Goal: Find specific fact

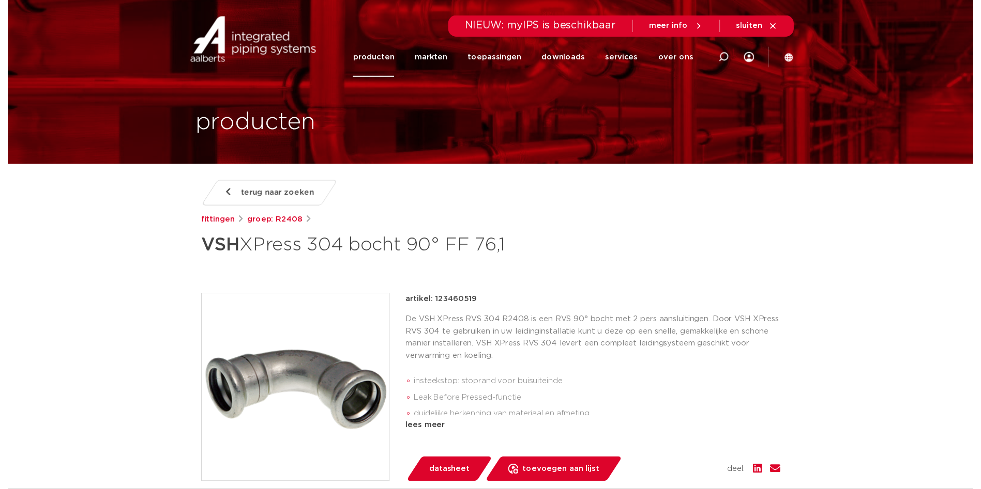
scroll to position [258, 0]
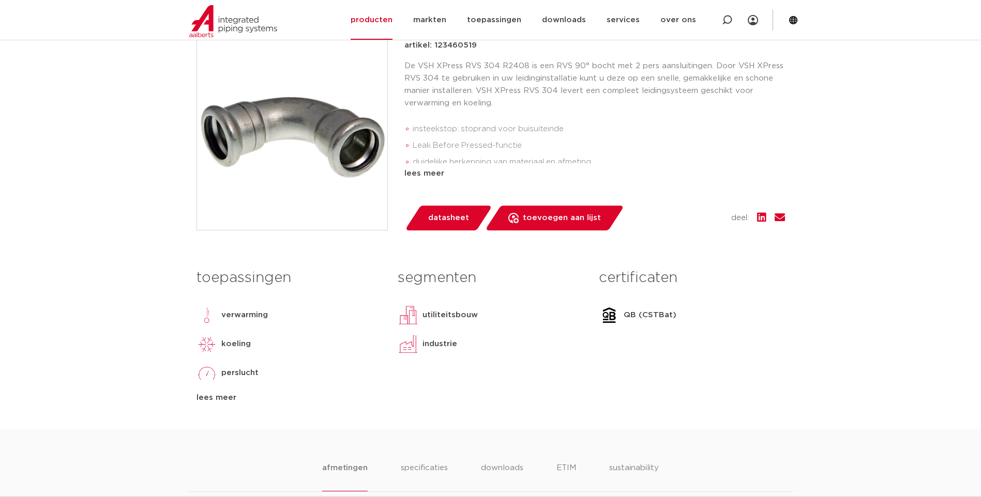
click at [452, 220] on span "datasheet" at bounding box center [448, 218] width 41 height 17
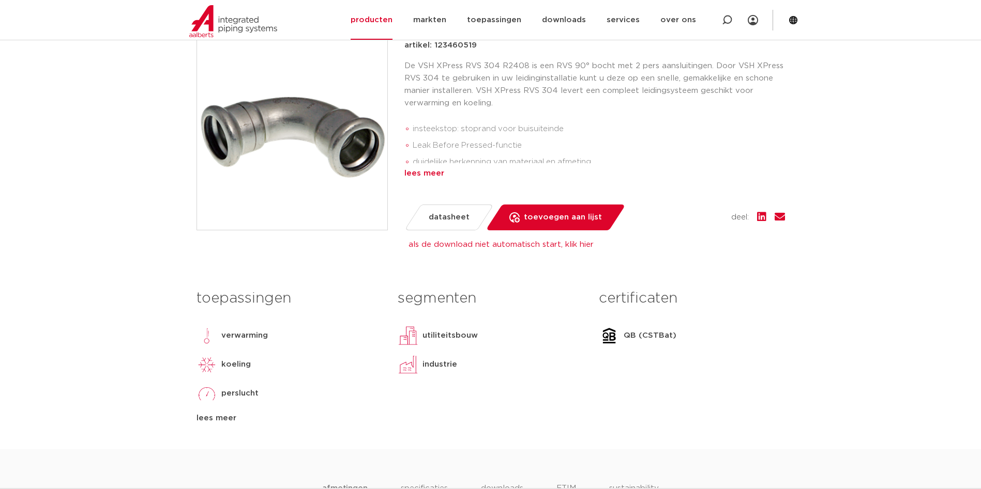
click at [420, 173] on div "lees meer" at bounding box center [594, 173] width 380 height 12
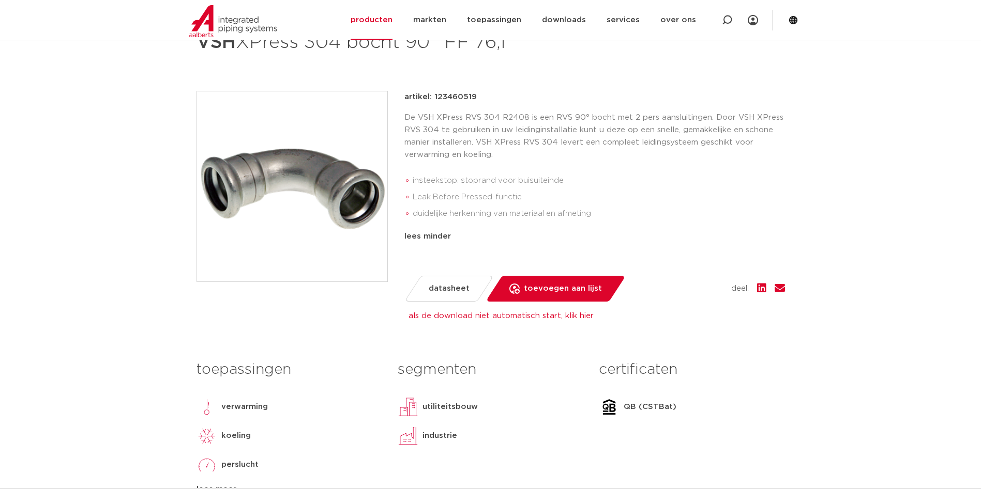
scroll to position [0, 0]
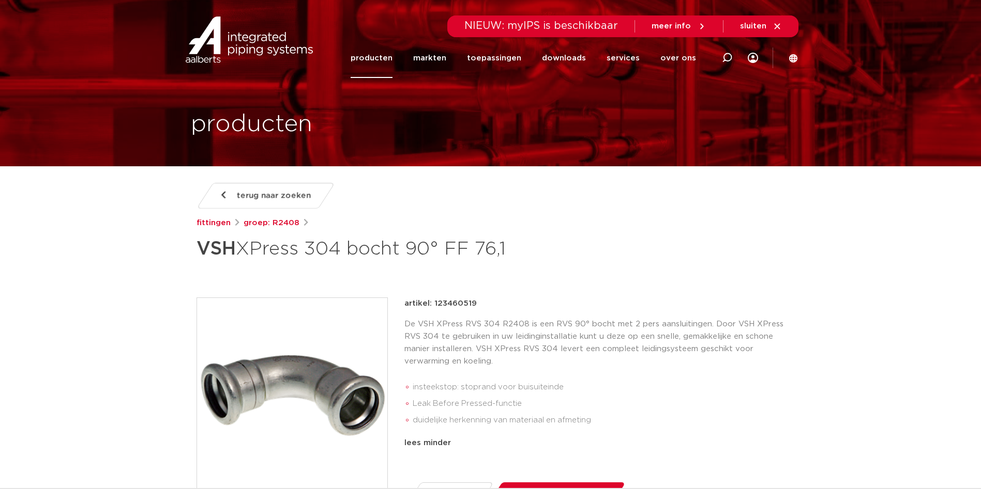
click at [737, 53] on div at bounding box center [726, 58] width 41 height 79
click at [731, 55] on icon at bounding box center [726, 59] width 14 height 14
click at [639, 50] on link "services" at bounding box center [622, 58] width 33 height 40
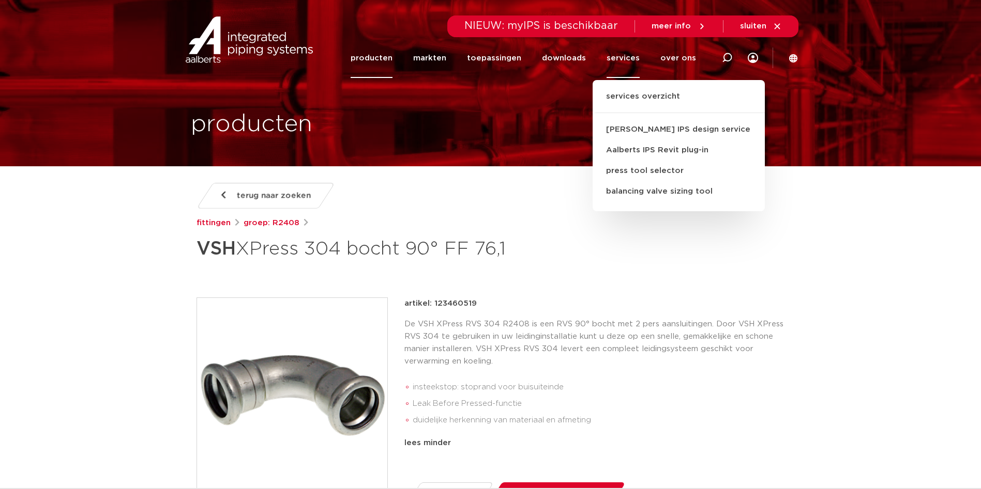
click at [728, 55] on icon at bounding box center [727, 58] width 12 height 12
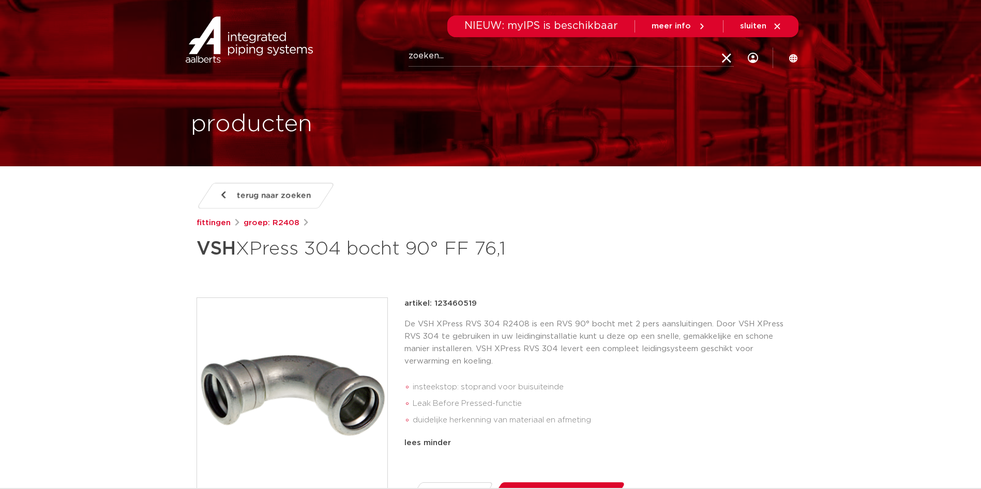
click at [548, 55] on input "Zoeken" at bounding box center [570, 56] width 325 height 21
type input "flens"
click button "Zoeken" at bounding box center [0, 0] width 0 height 0
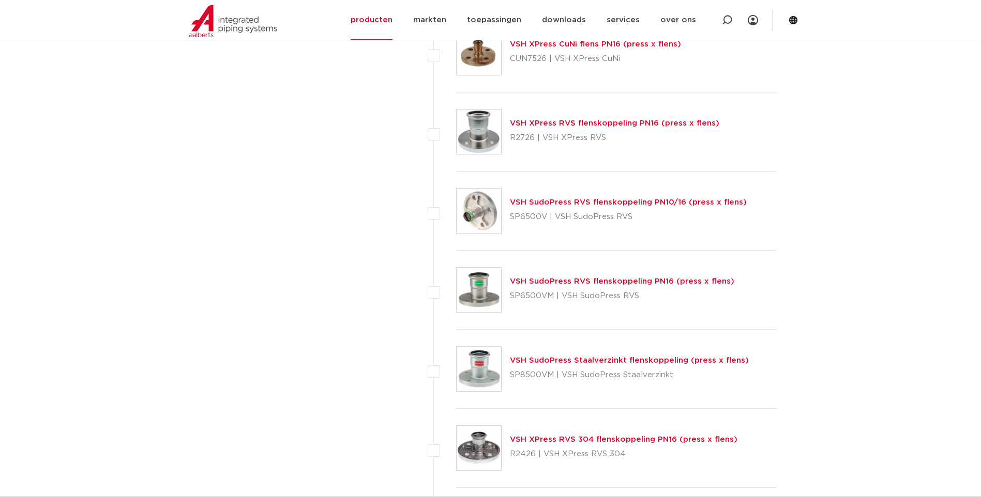
scroll to position [1551, 0]
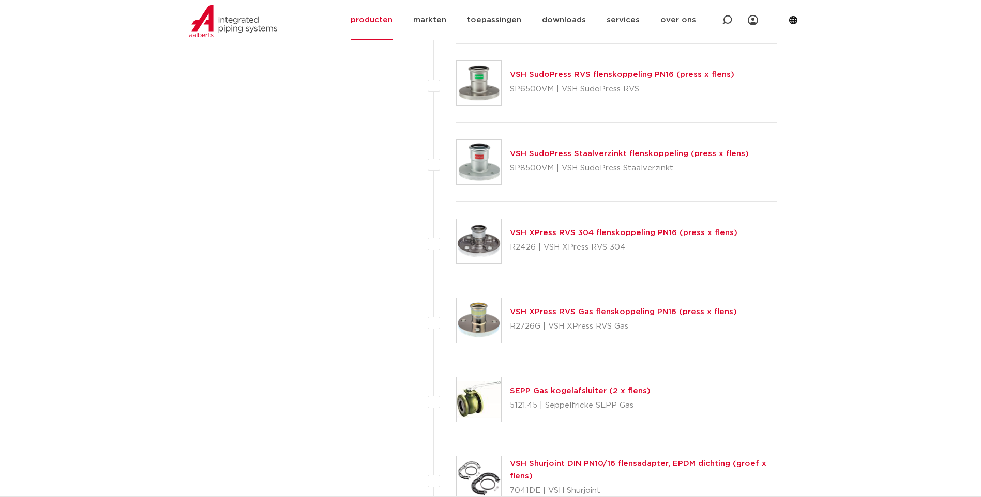
click at [623, 233] on link "VSH XPress RVS 304 flenskoppeling PN16 (press x flens)" at bounding box center [623, 233] width 227 height 8
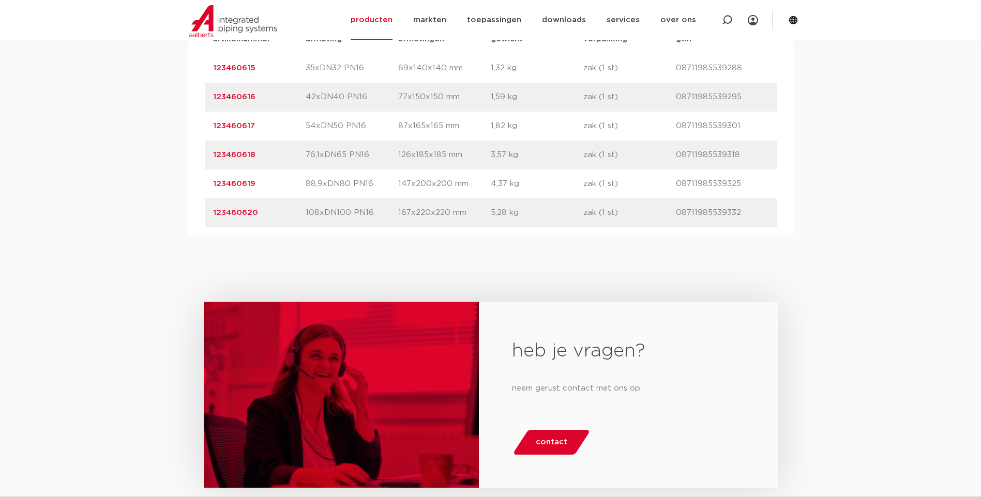
scroll to position [672, 0]
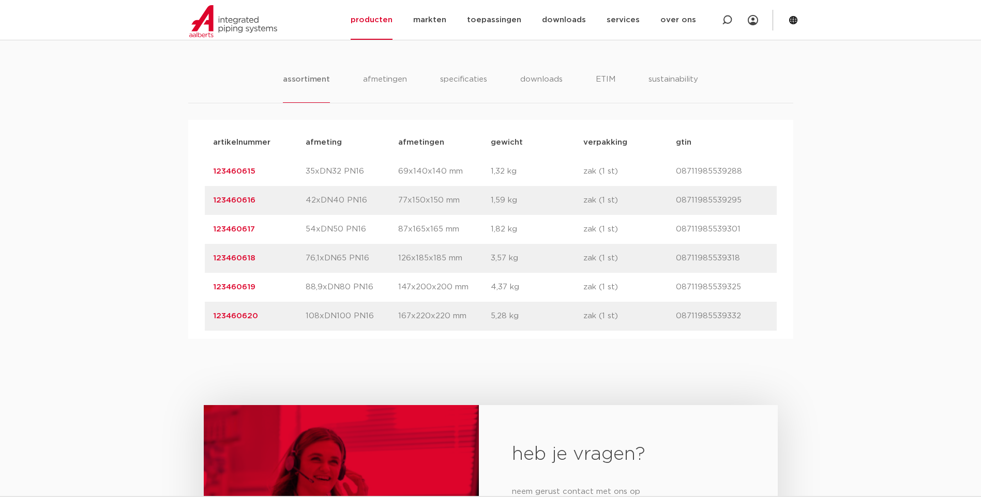
drag, startPoint x: 273, startPoint y: 261, endPoint x: 212, endPoint y: 264, distance: 60.6
click at [213, 264] on p "123460618" at bounding box center [259, 258] width 93 height 12
copy link "123460618"
